Goal: Task Accomplishment & Management: Manage account settings

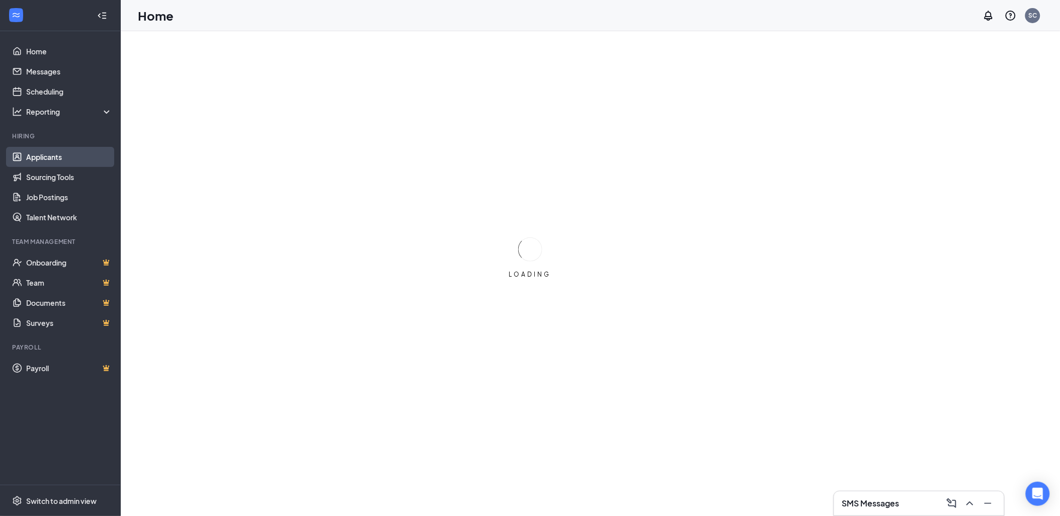
click at [55, 154] on link "Applicants" at bounding box center [69, 157] width 86 height 20
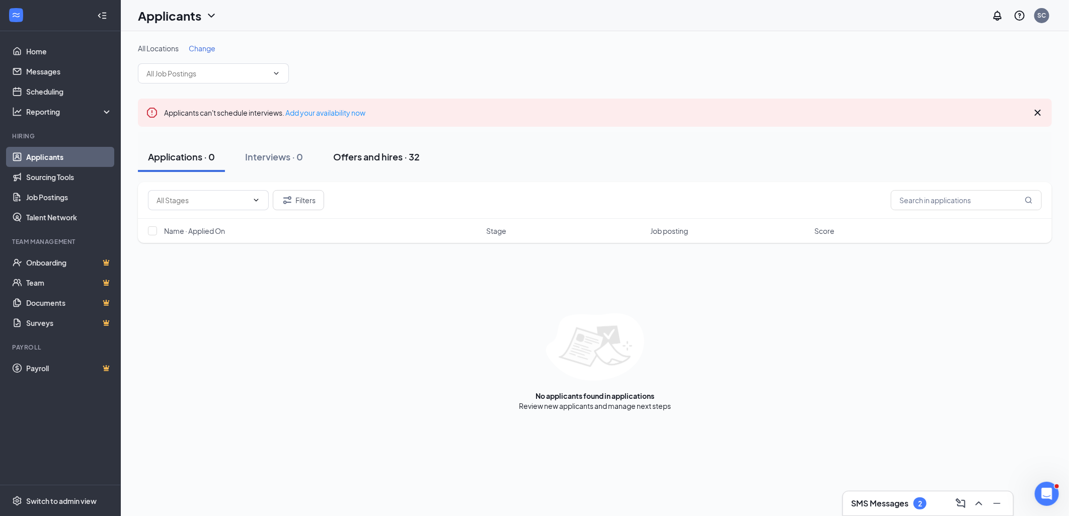
click at [367, 151] on div "Offers and hires · 32" at bounding box center [376, 156] width 87 height 13
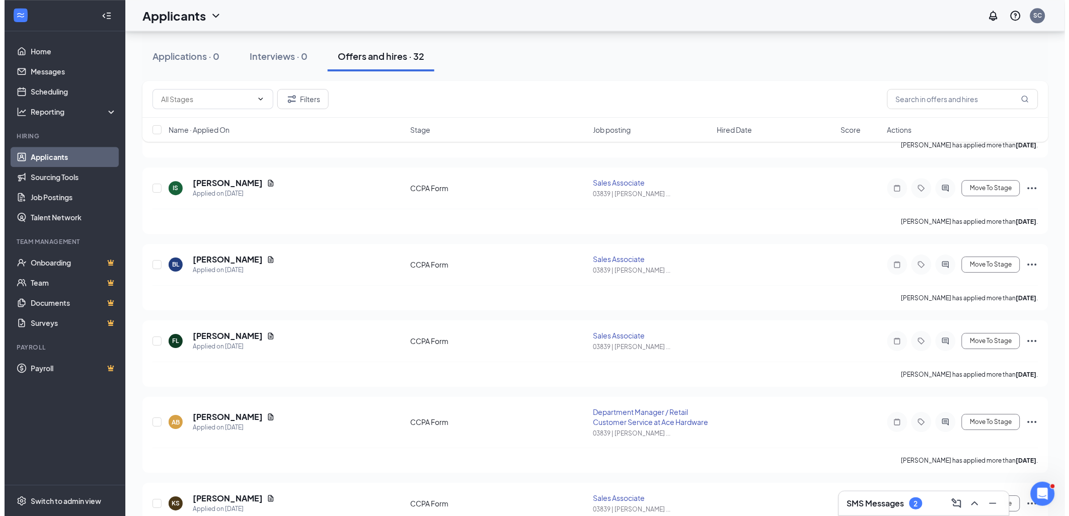
scroll to position [950, 0]
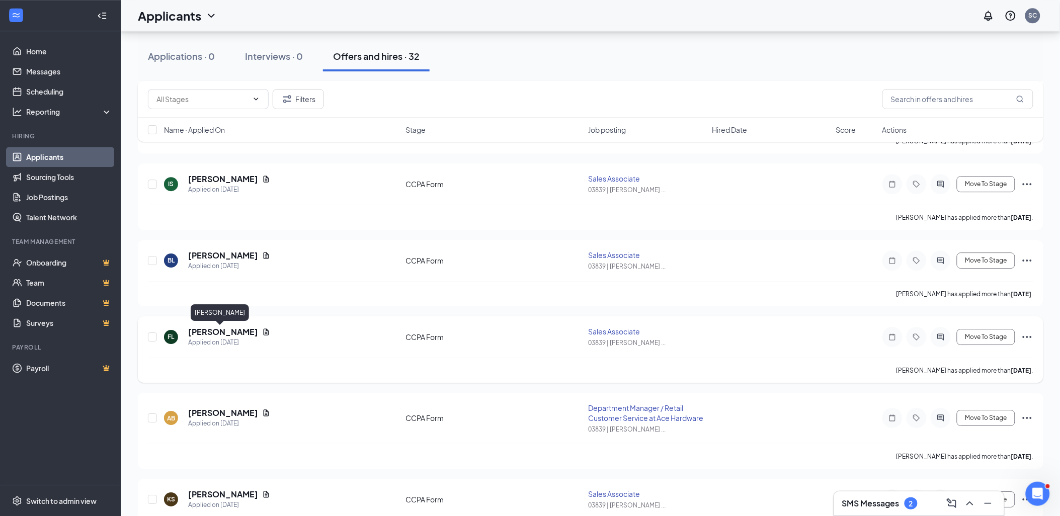
click at [200, 331] on h5 "[PERSON_NAME]" at bounding box center [223, 332] width 70 height 11
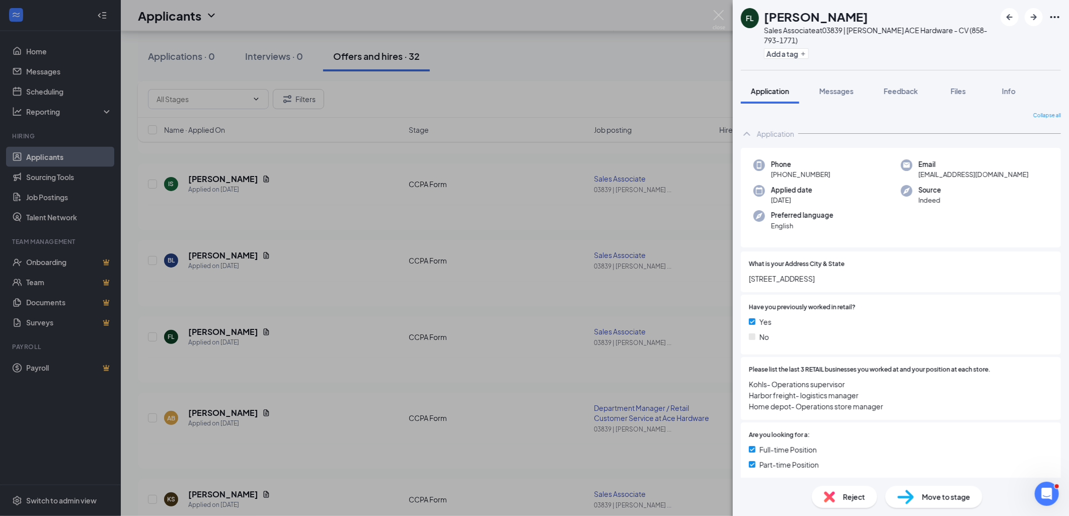
click at [1062, 16] on div "FL [PERSON_NAME] Sales Associate at 03839 | [PERSON_NAME] ACE Hardware - CV (85…" at bounding box center [901, 35] width 336 height 70
click at [995, 41] on link "View full application" at bounding box center [1000, 40] width 109 height 10
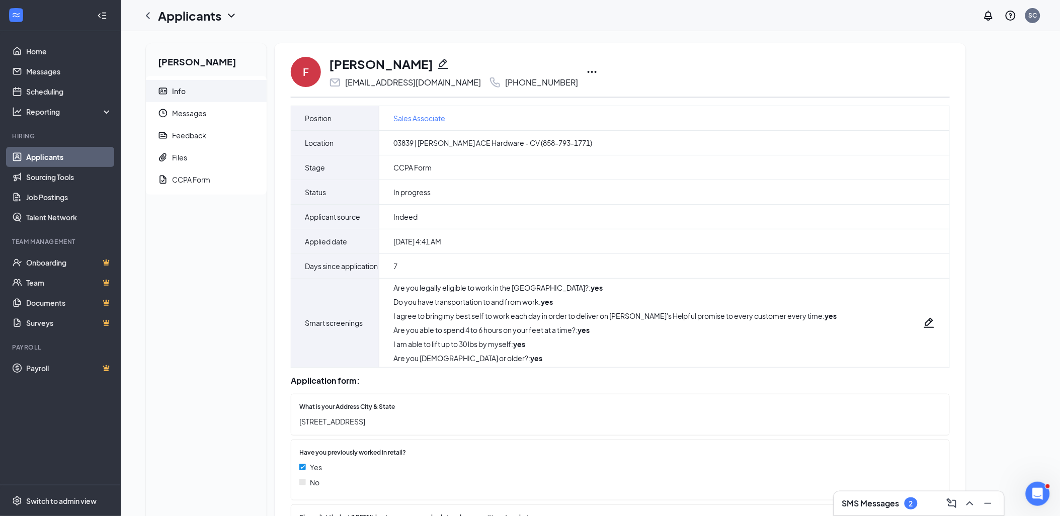
click at [586, 72] on icon "Ellipses" at bounding box center [592, 72] width 12 height 12
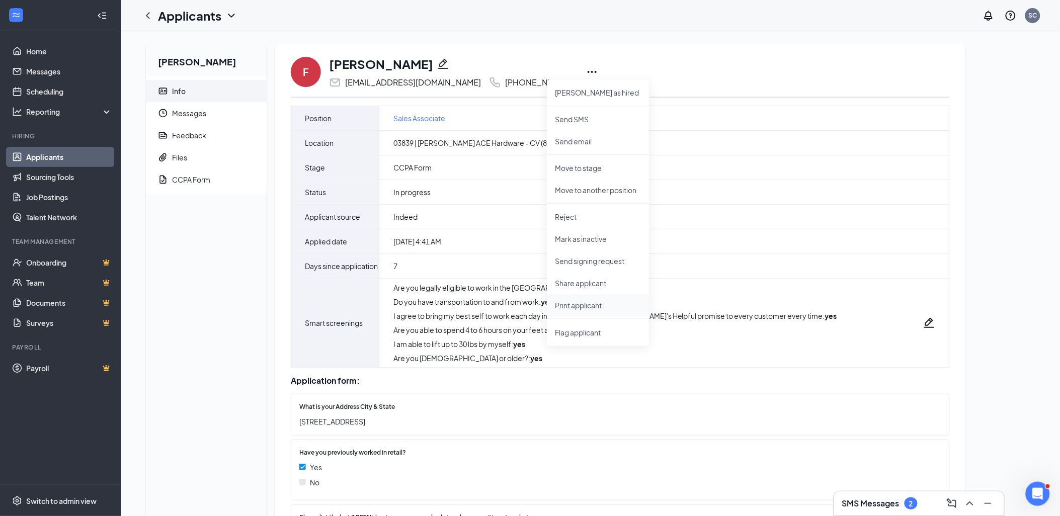
click at [574, 304] on p "Print applicant" at bounding box center [598, 305] width 87 height 10
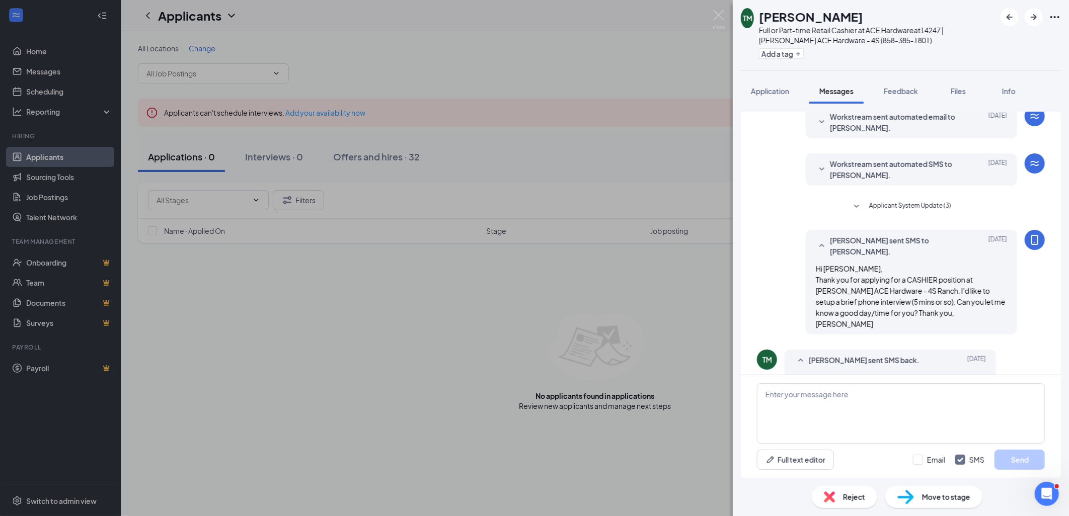
scroll to position [189, 0]
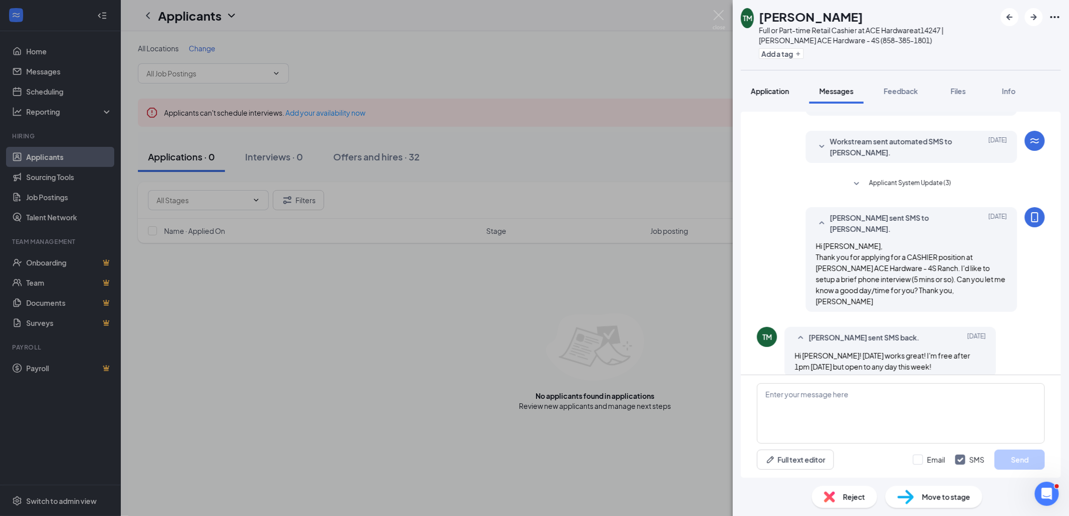
click at [775, 91] on span "Application" at bounding box center [770, 91] width 38 height 9
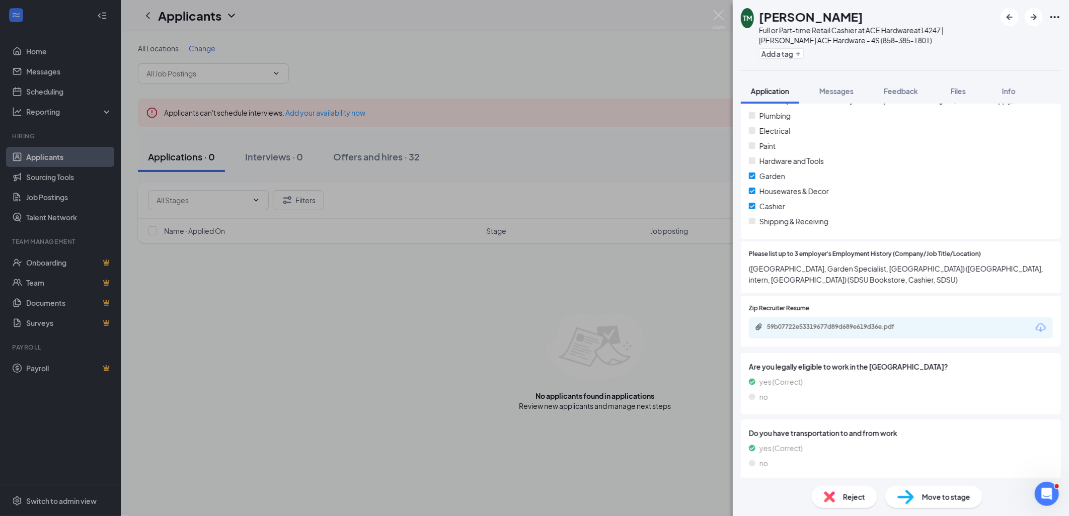
scroll to position [727, 0]
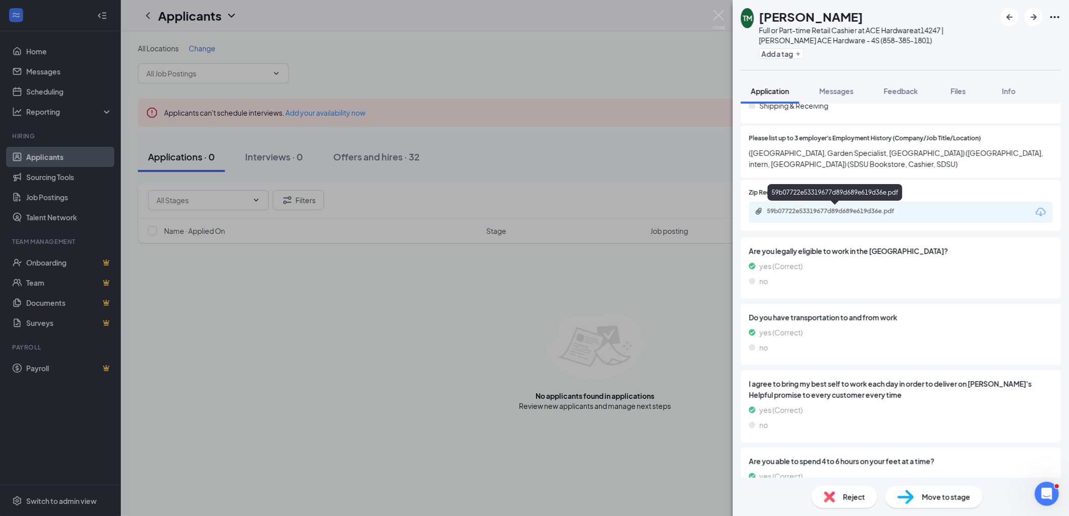
click at [858, 212] on div "59b07722e53319677d89d689e619d36e.pdf" at bounding box center [837, 211] width 141 height 8
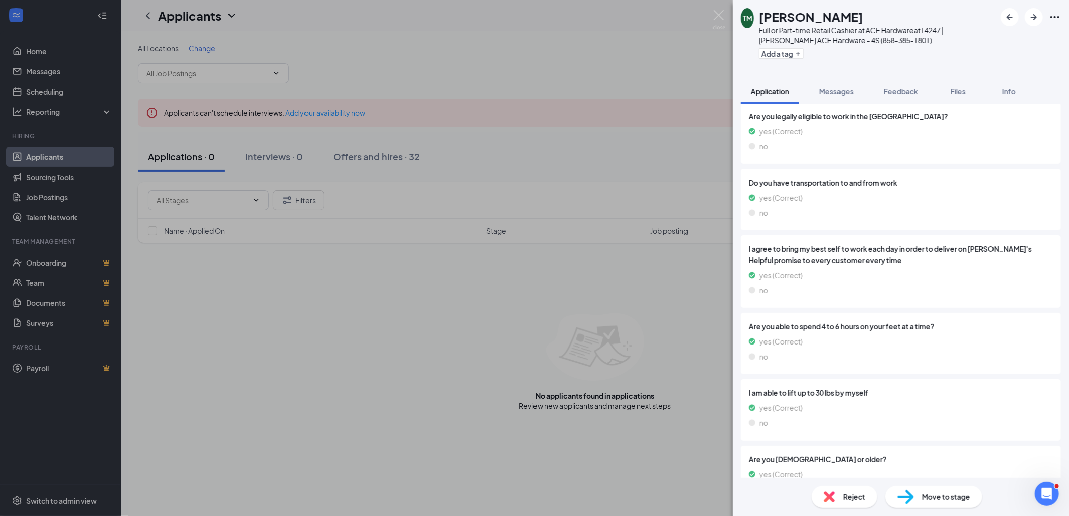
scroll to position [911, 0]
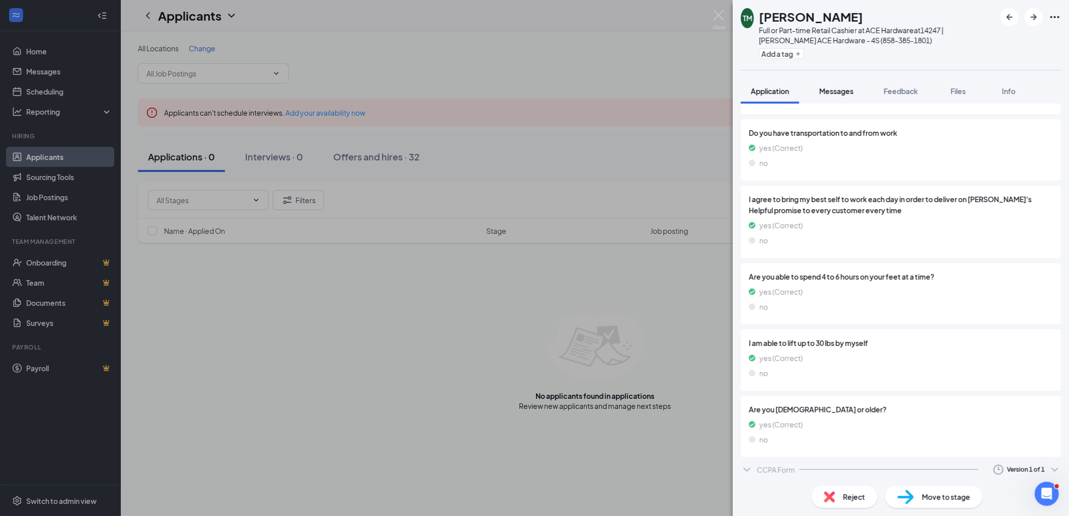
click at [840, 94] on span "Messages" at bounding box center [836, 91] width 34 height 9
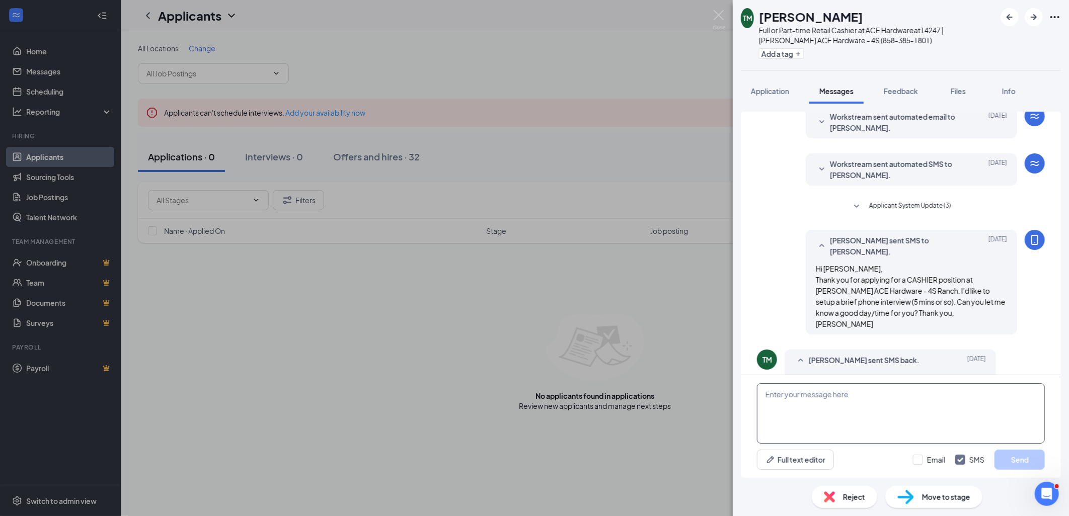
scroll to position [189, 0]
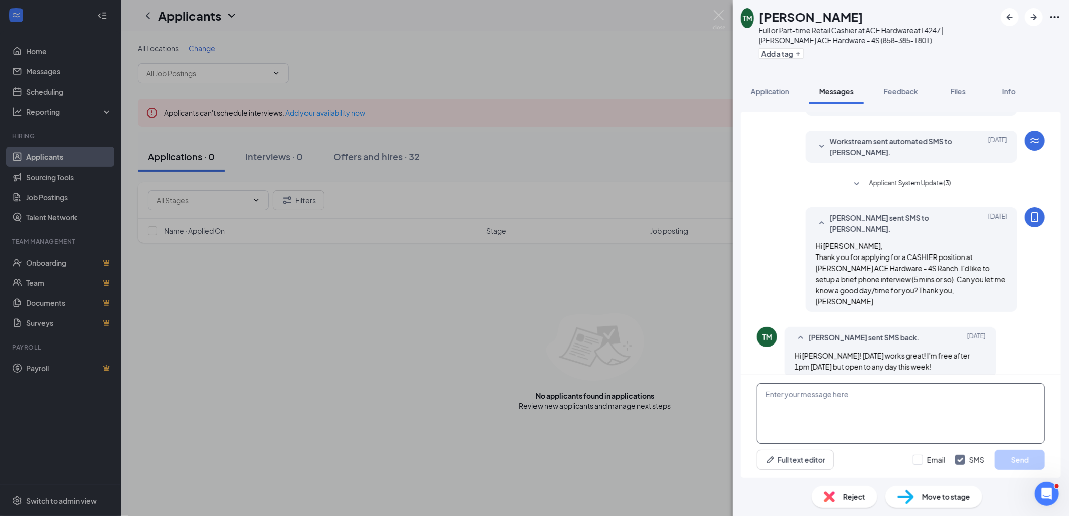
drag, startPoint x: 782, startPoint y: 401, endPoint x: 846, endPoint y: 309, distance: 112.0
click at [782, 399] on textarea at bounding box center [901, 413] width 288 height 60
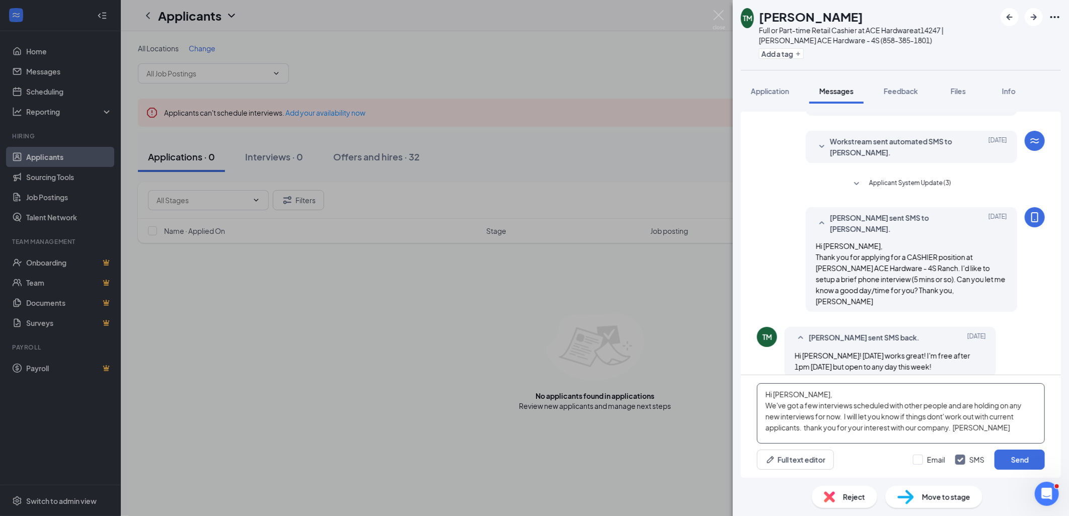
click at [809, 425] on textarea "Hi Tierney, We've got a few interviews scheduled with other people and are hold…" at bounding box center [901, 413] width 288 height 60
type textarea "Hi Tierney, We've got a few interviews scheduled with other people and are hold…"
click at [1020, 466] on button "Send" at bounding box center [1019, 460] width 50 height 20
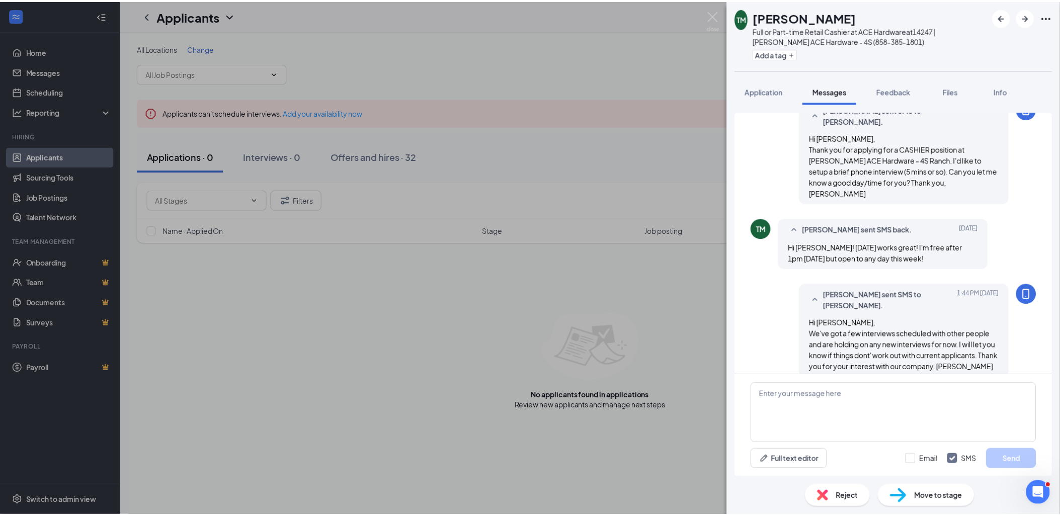
scroll to position [298, 0]
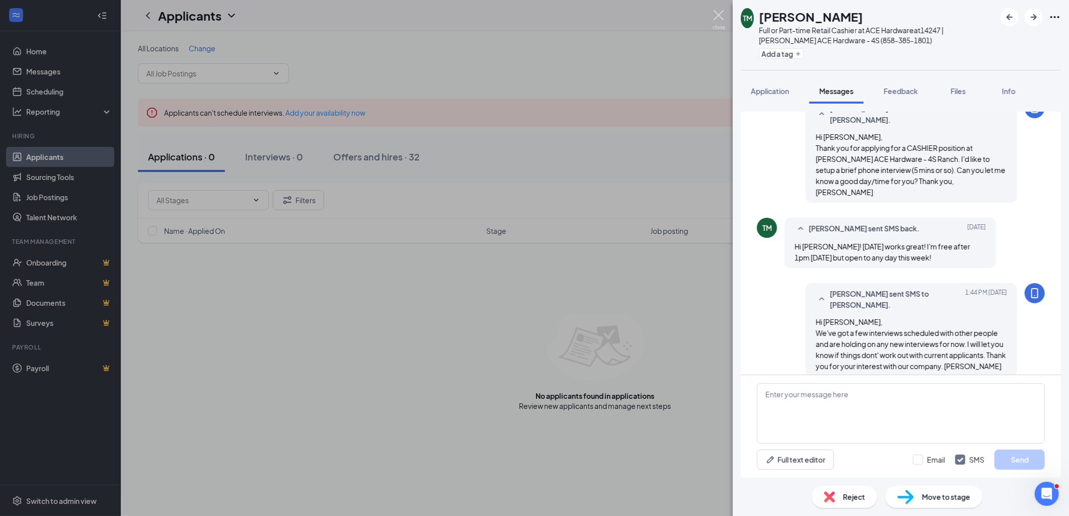
click at [718, 14] on img at bounding box center [719, 20] width 13 height 20
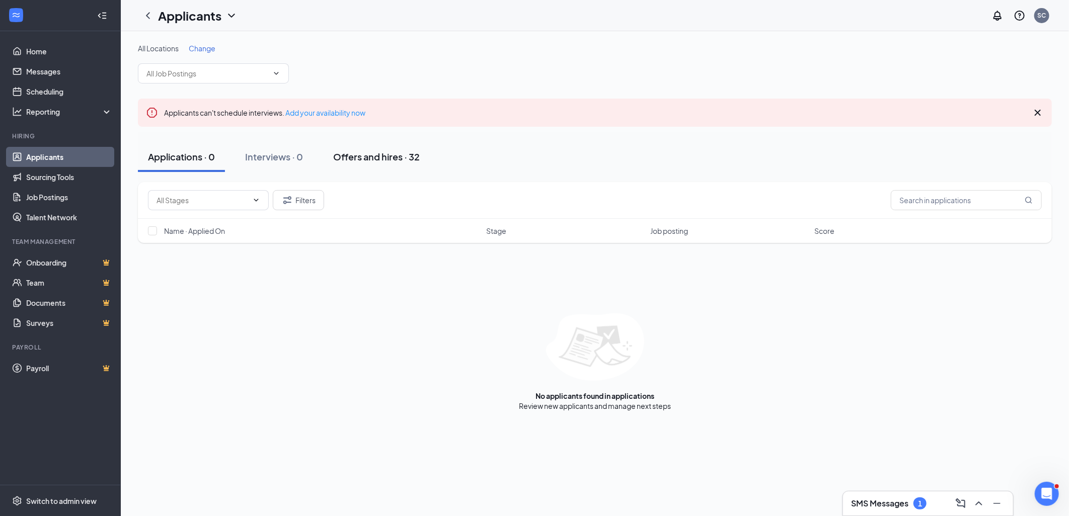
click at [398, 154] on div "Offers and hires · 32" at bounding box center [376, 156] width 87 height 13
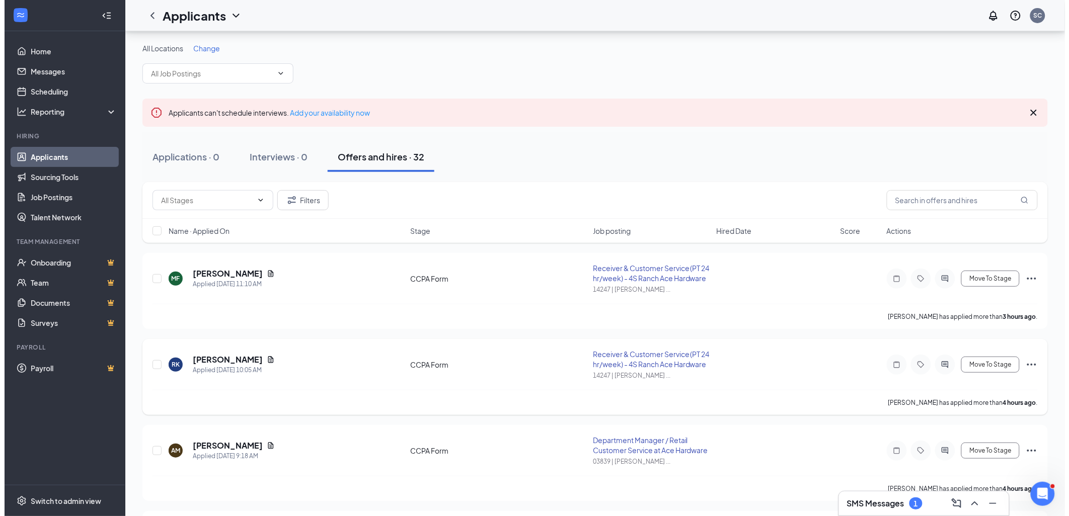
scroll to position [168, 0]
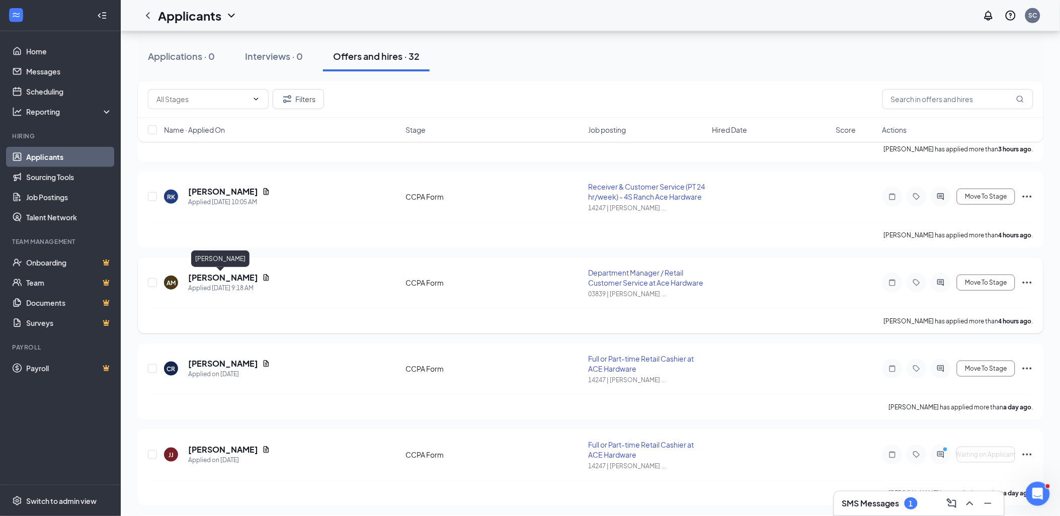
click at [215, 277] on h5 "[PERSON_NAME]" at bounding box center [223, 277] width 70 height 11
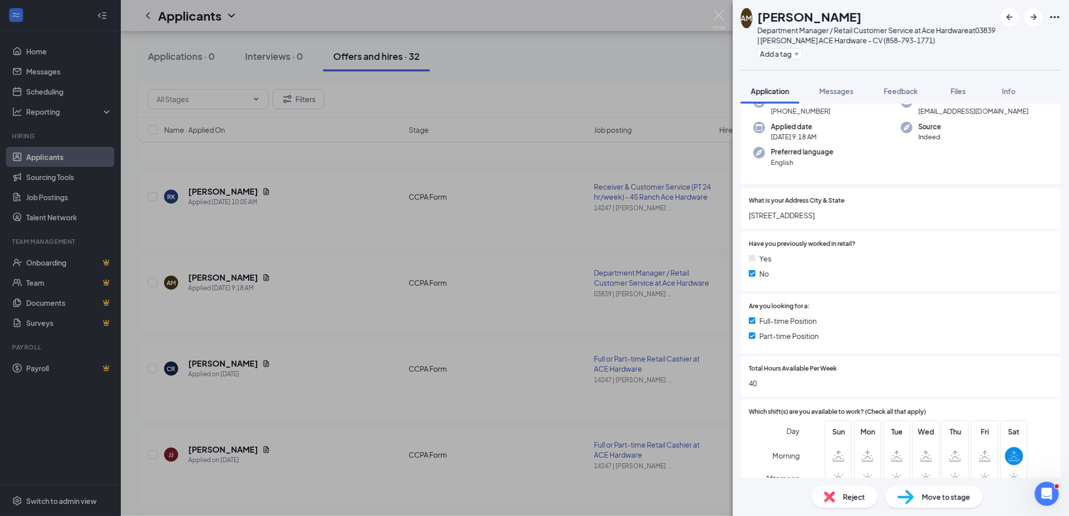
scroll to position [168, 0]
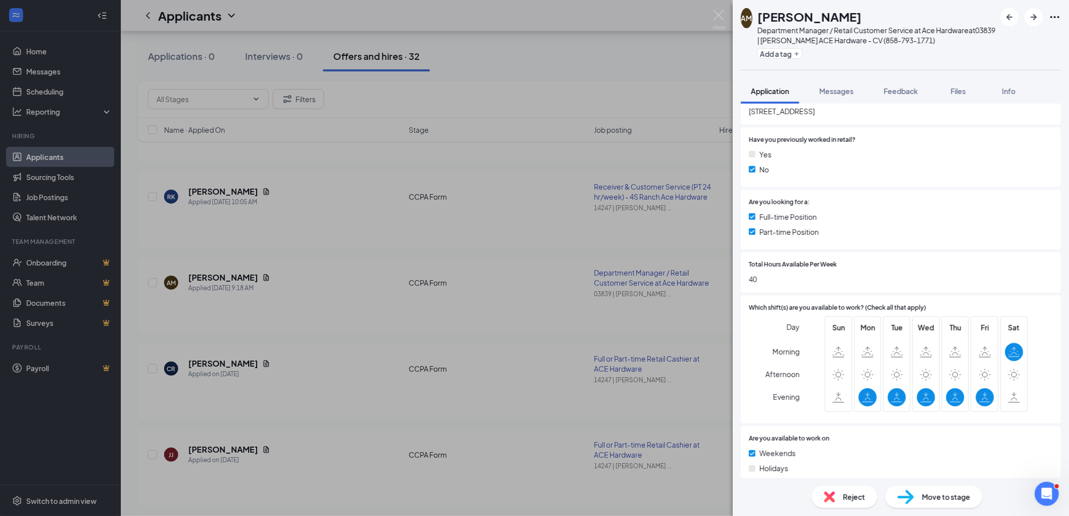
click at [836, 496] on div "Reject" at bounding box center [844, 497] width 65 height 22
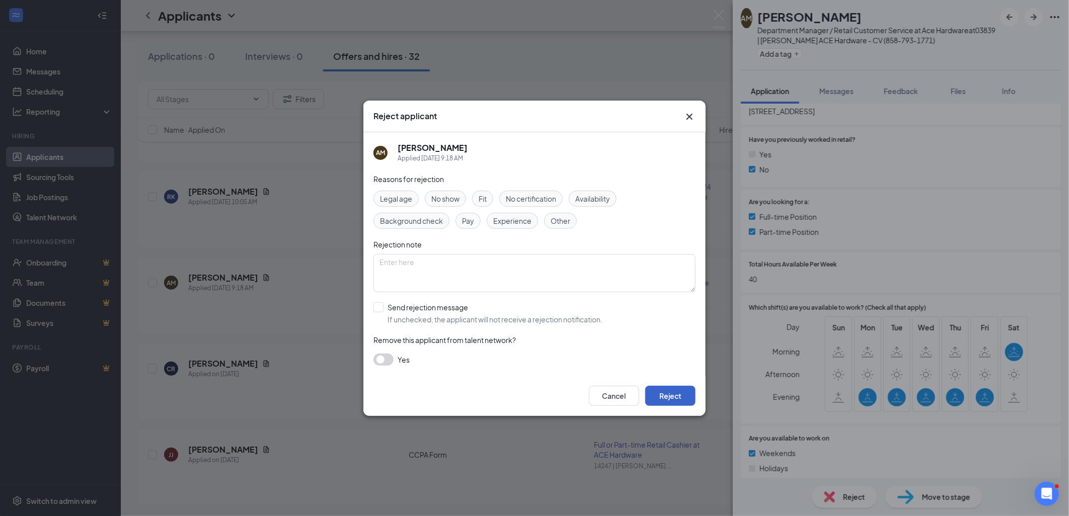
click at [673, 394] on button "Reject" at bounding box center [670, 396] width 50 height 20
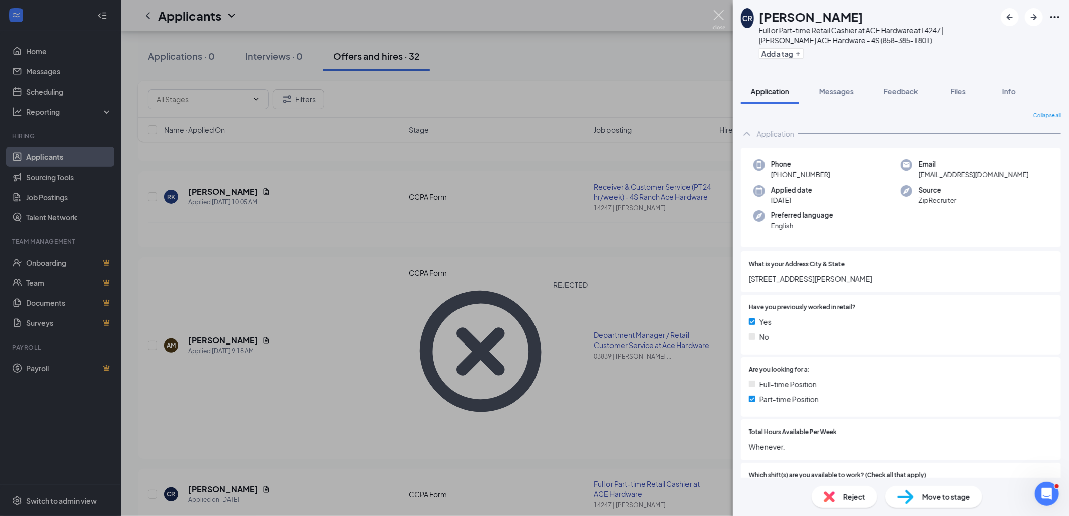
click at [716, 14] on img at bounding box center [719, 20] width 13 height 20
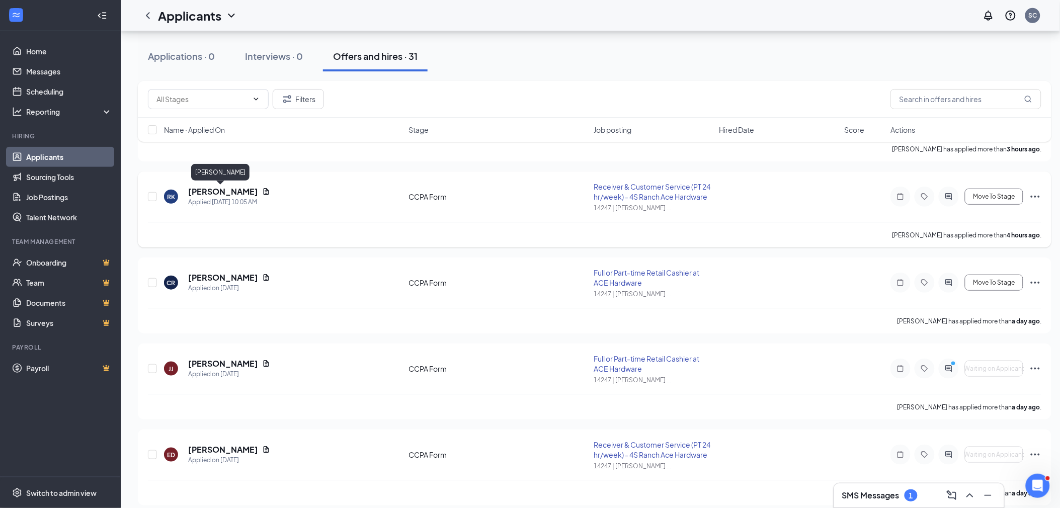
click at [232, 188] on h5 "[PERSON_NAME]" at bounding box center [223, 191] width 70 height 11
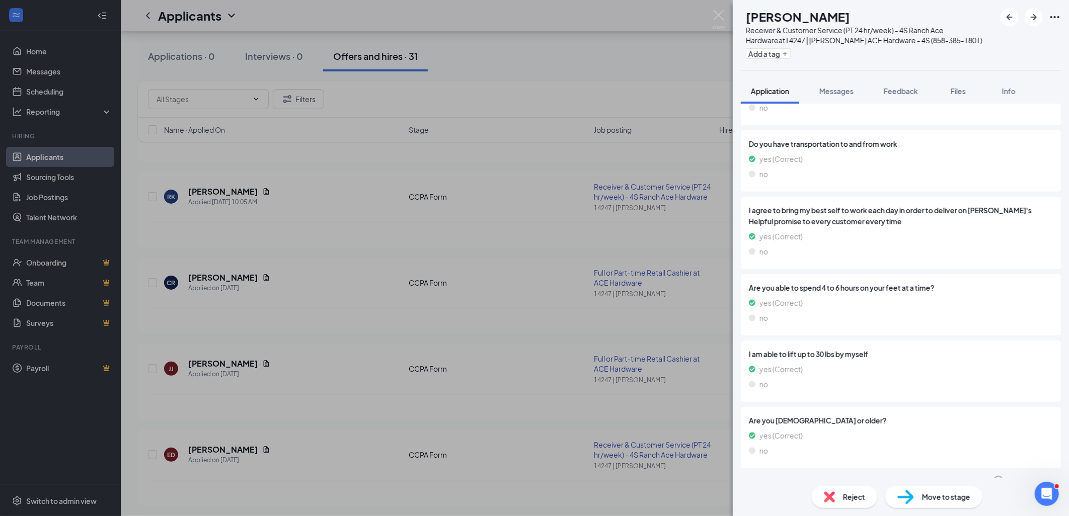
scroll to position [687, 0]
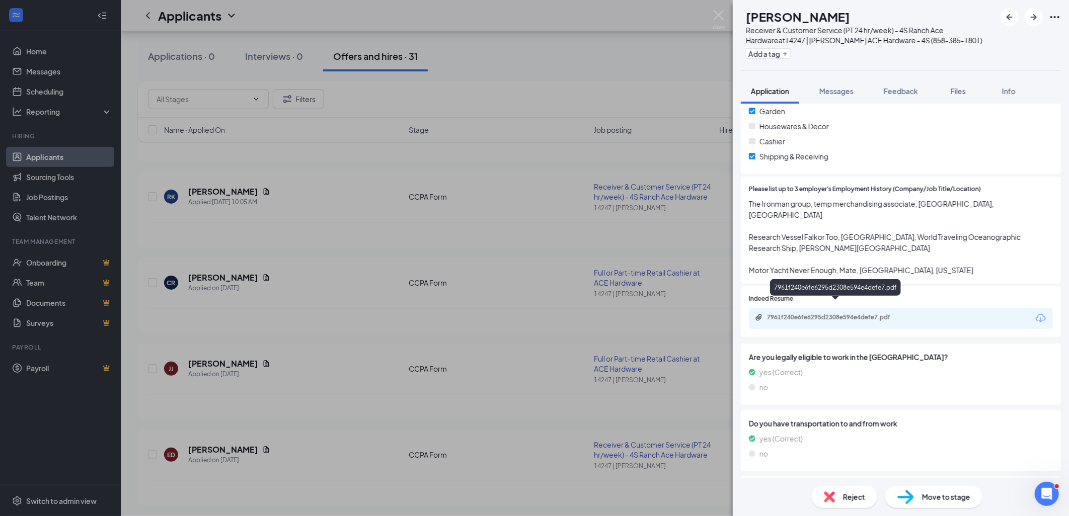
click at [825, 313] on div "7961f240e6fe6295d2308e594e4defe7.pdf" at bounding box center [837, 317] width 141 height 8
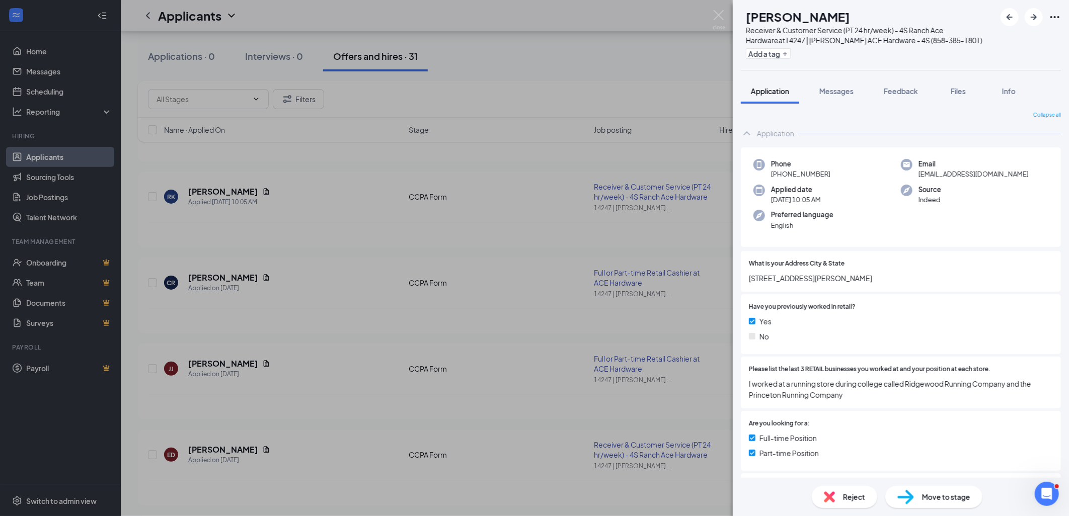
scroll to position [0, 0]
click at [717, 14] on img at bounding box center [719, 20] width 13 height 20
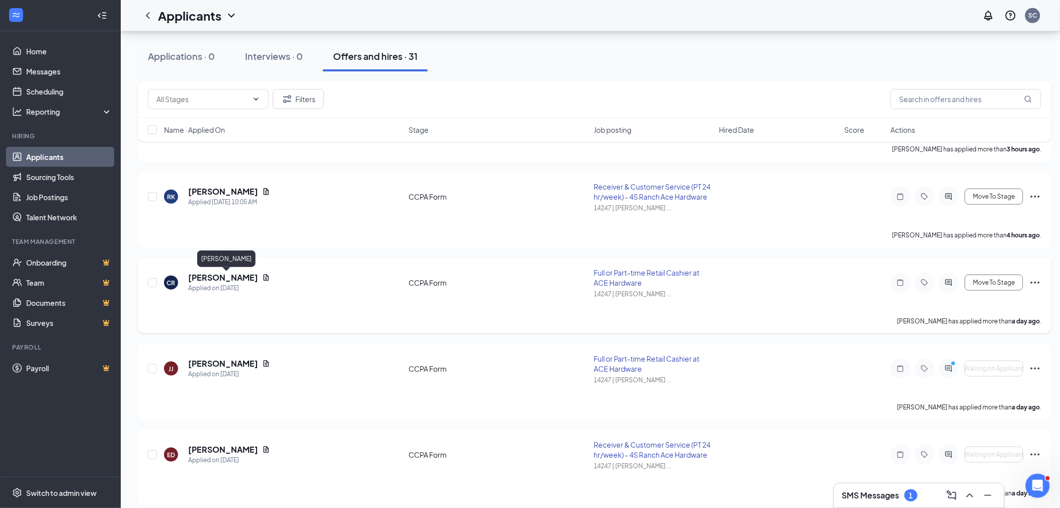
click at [252, 277] on h5 "[PERSON_NAME]" at bounding box center [223, 277] width 70 height 11
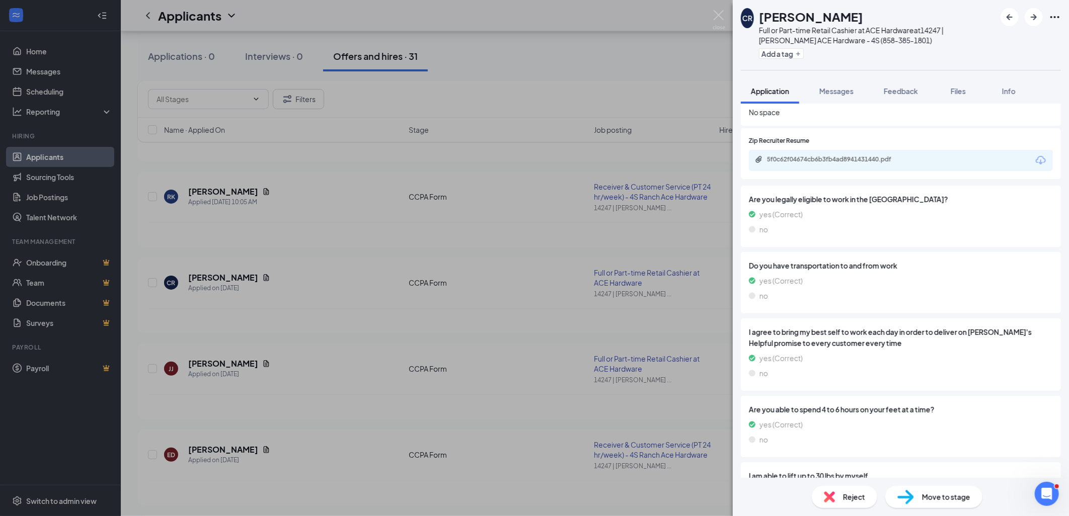
scroll to position [620, 0]
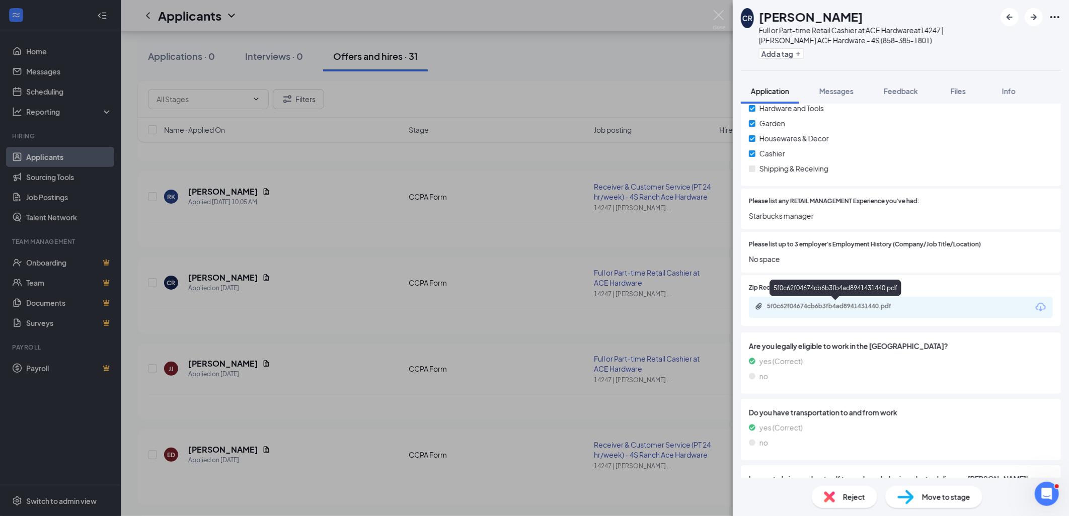
click at [848, 302] on div "5f0c62f04674cb6b3fb4ad8941431440.pdf" at bounding box center [837, 306] width 141 height 8
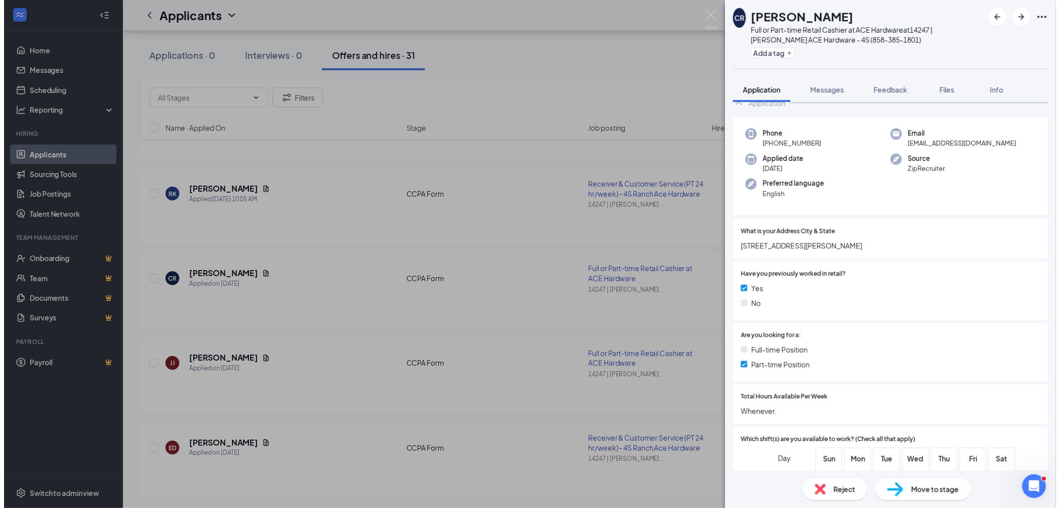
scroll to position [0, 0]
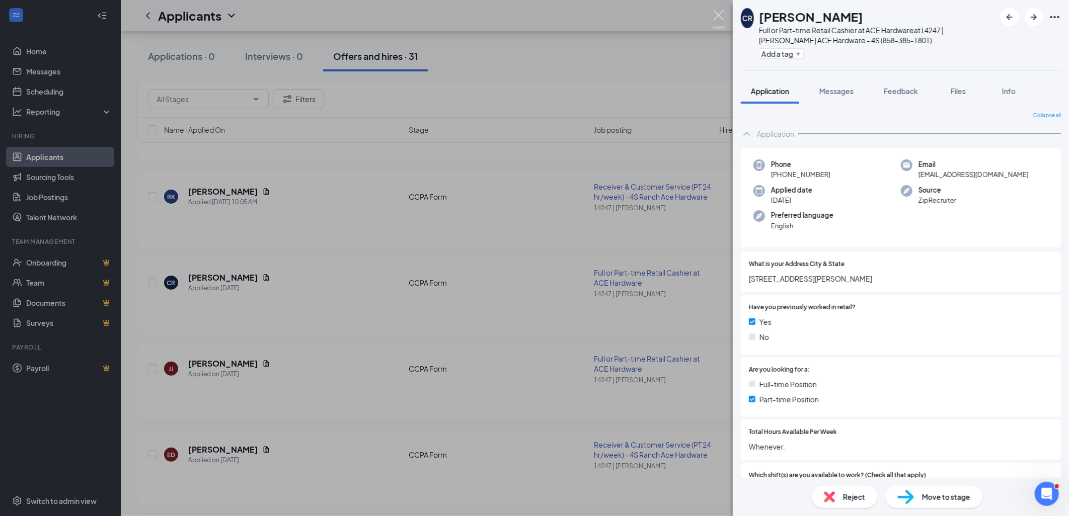
drag, startPoint x: 717, startPoint y: 17, endPoint x: 137, endPoint y: 122, distance: 589.6
click at [717, 17] on img at bounding box center [719, 20] width 13 height 20
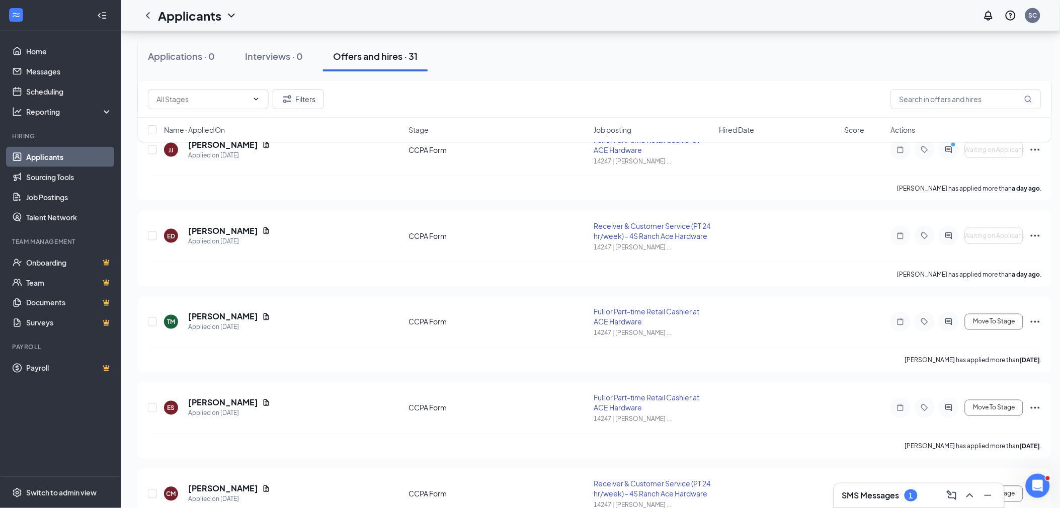
scroll to position [447, 0]
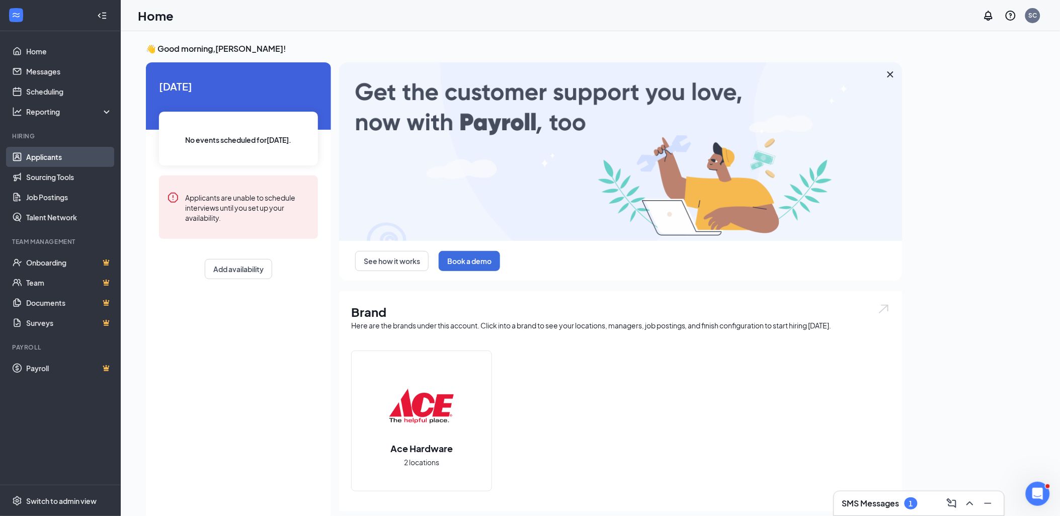
click at [58, 160] on link "Applicants" at bounding box center [69, 157] width 86 height 20
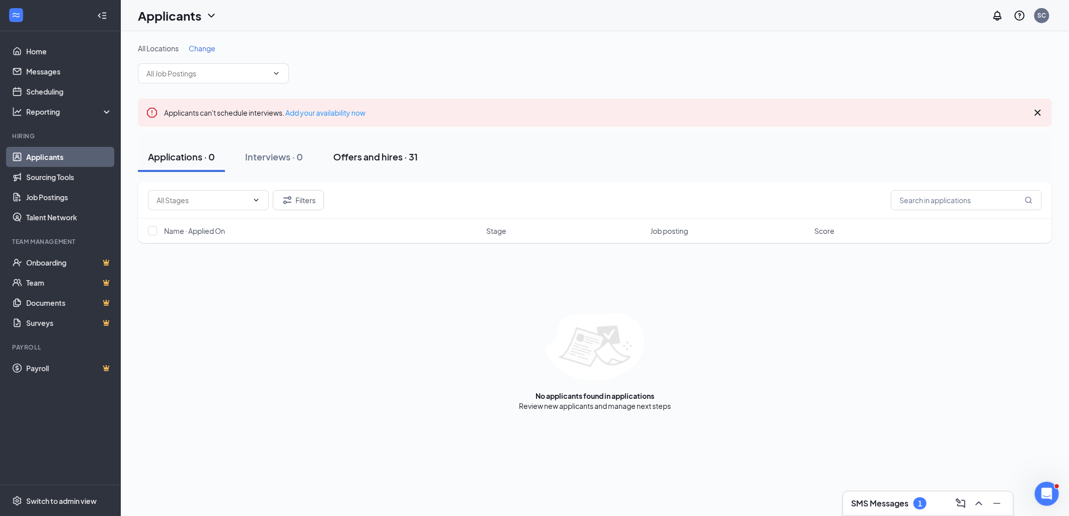
click at [383, 156] on div "Offers and hires · 31" at bounding box center [375, 156] width 85 height 13
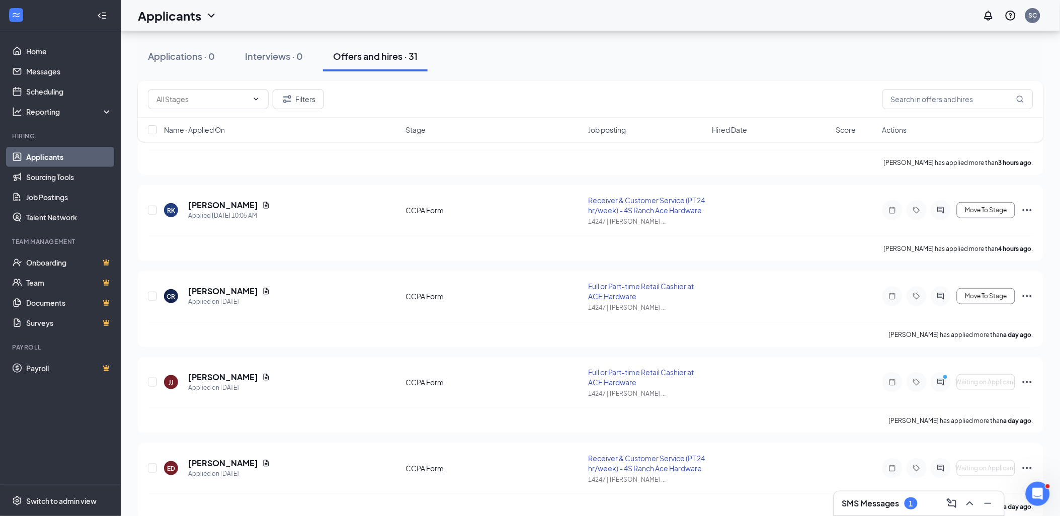
scroll to position [279, 0]
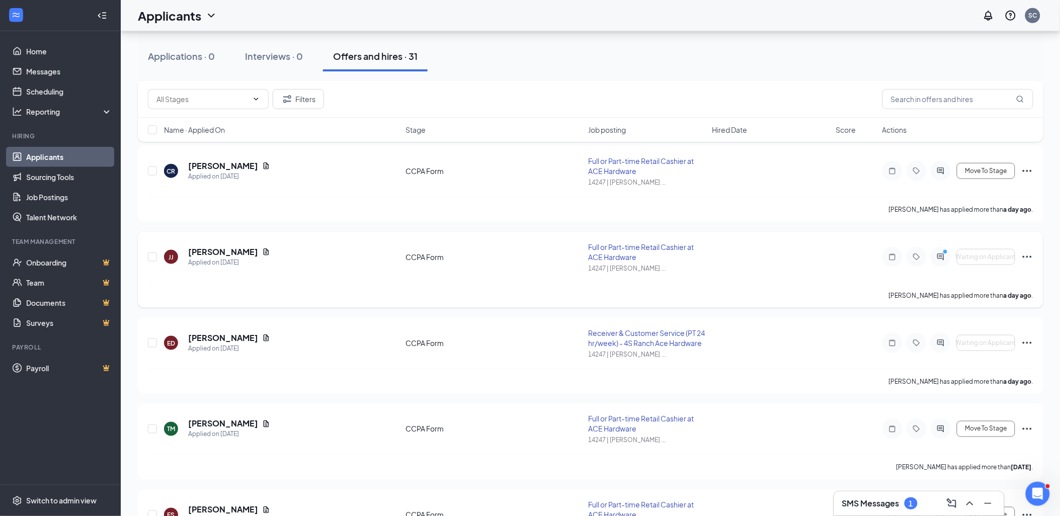
click at [1030, 254] on icon "Ellipses" at bounding box center [1028, 257] width 12 height 12
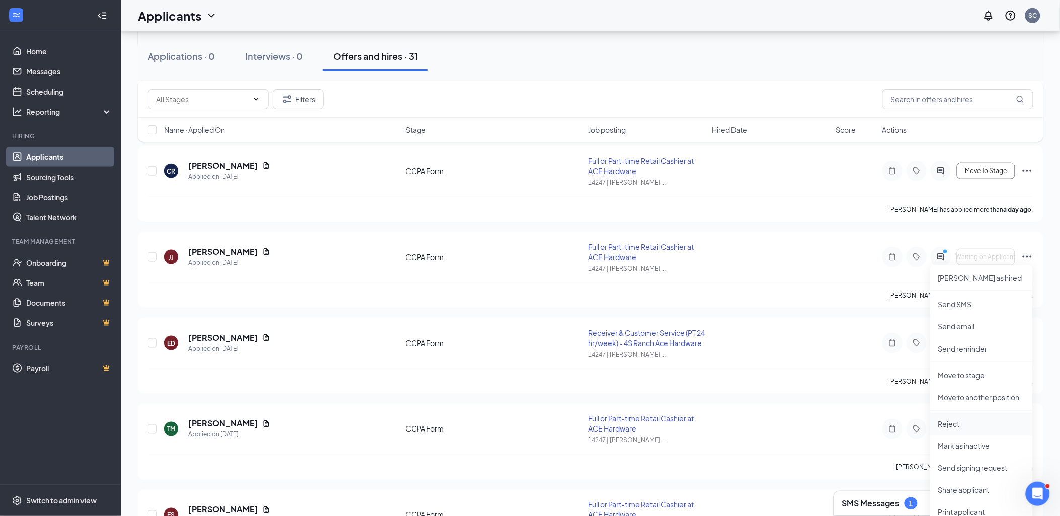
click at [948, 426] on p "Reject" at bounding box center [981, 424] width 87 height 10
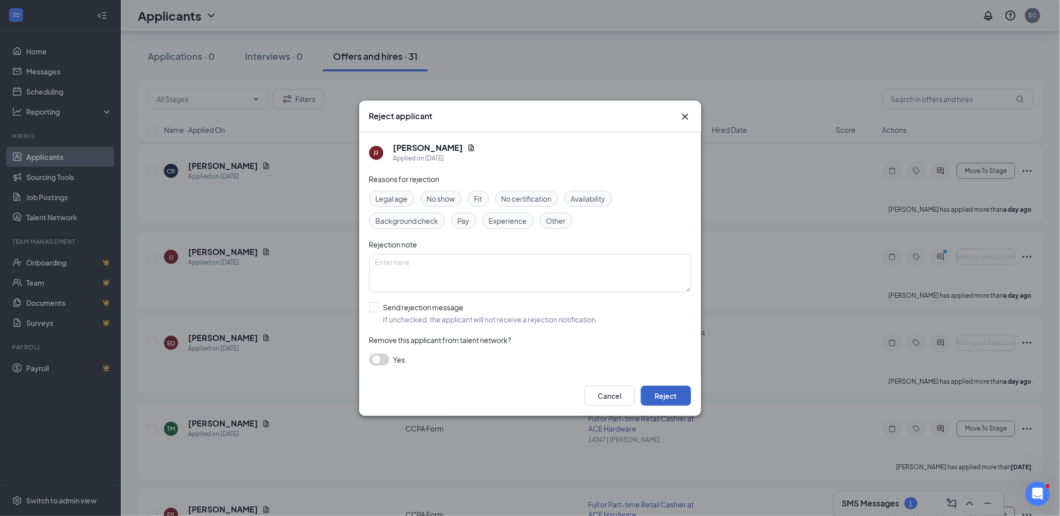
click at [678, 390] on button "Reject" at bounding box center [666, 396] width 50 height 20
